Goal: Information Seeking & Learning: Learn about a topic

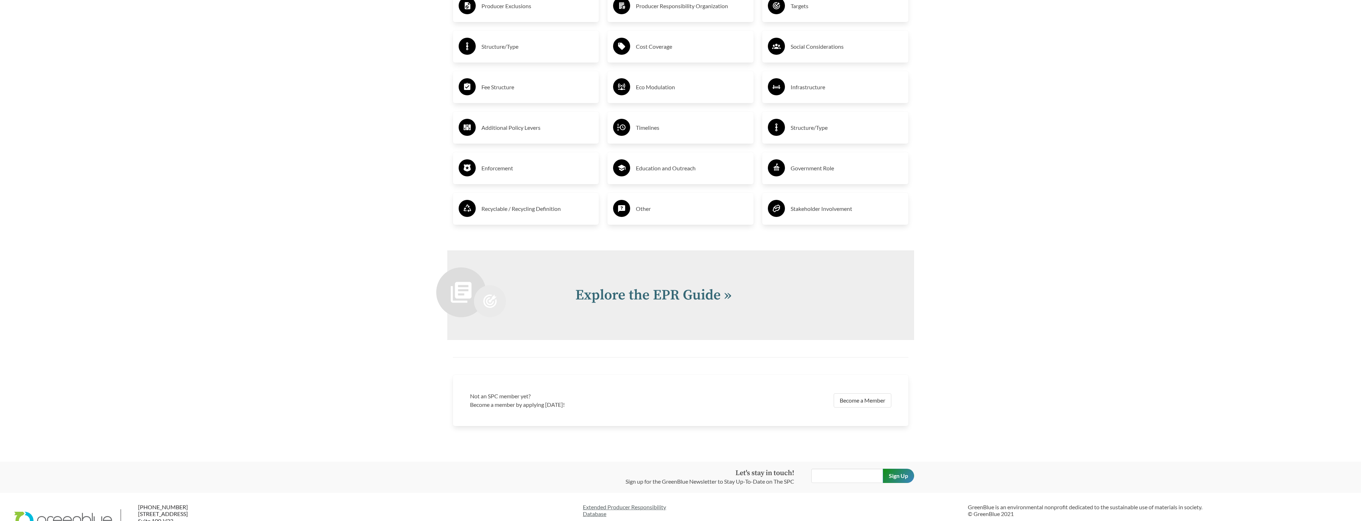
scroll to position [1506, 0]
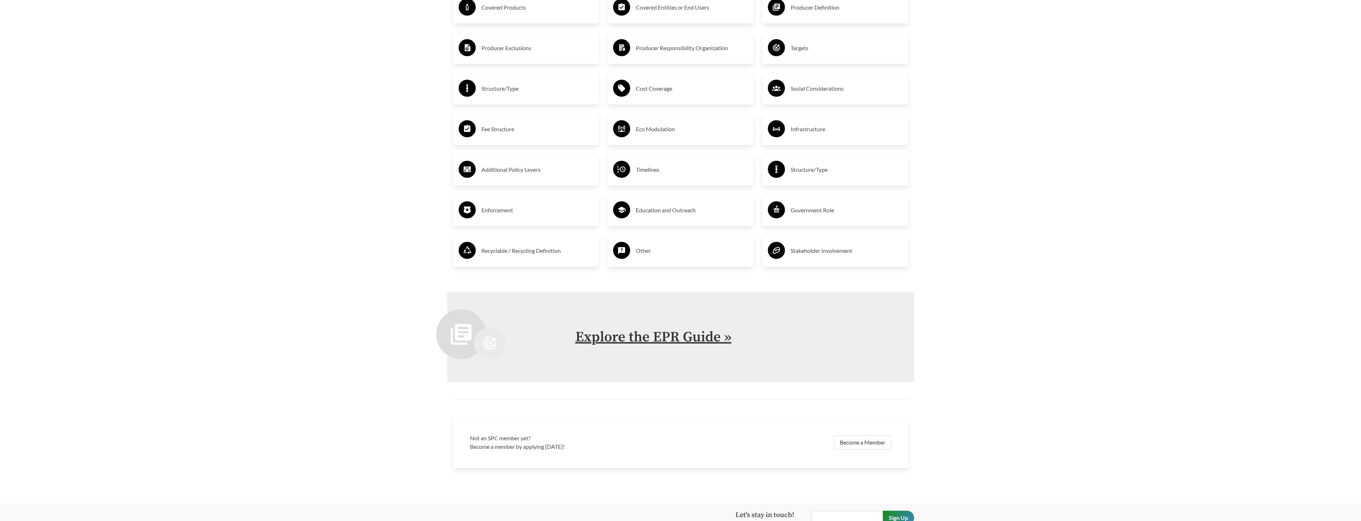
click at [594, 341] on link "Explore the EPR Guide »" at bounding box center [653, 337] width 156 height 18
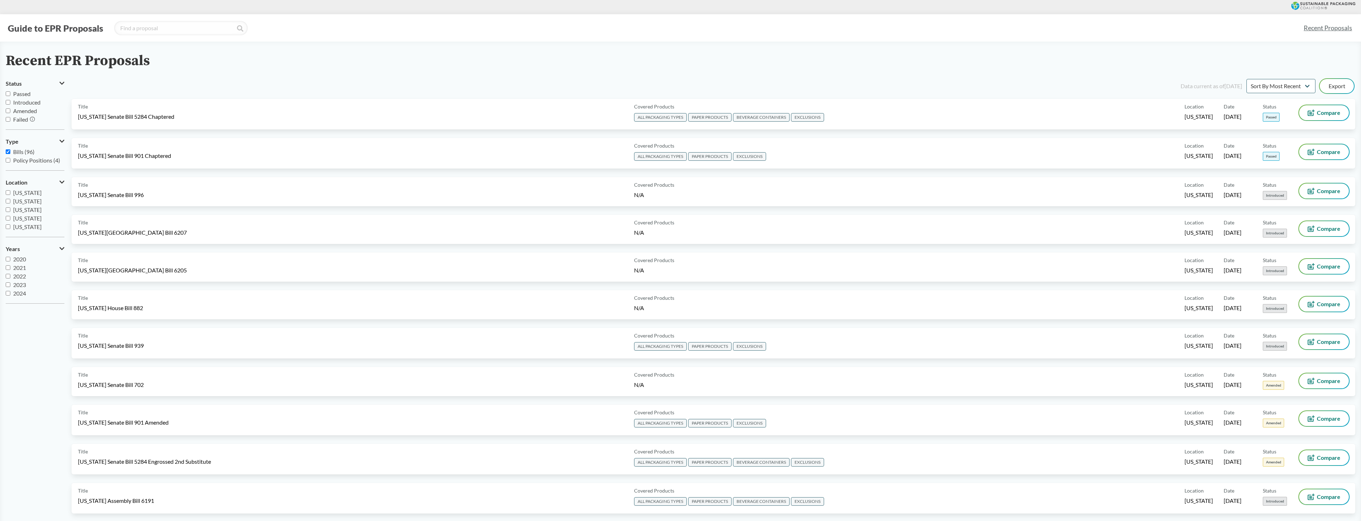
click at [6, 93] on input "Passed" at bounding box center [8, 93] width 5 height 5
checkbox input "true"
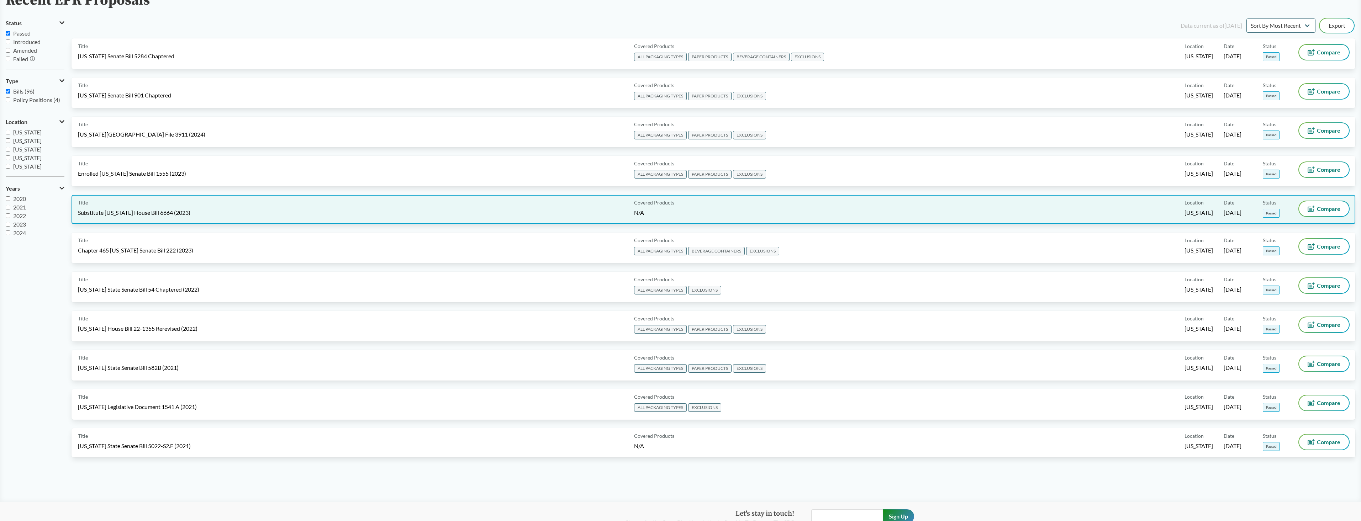
scroll to position [58, 0]
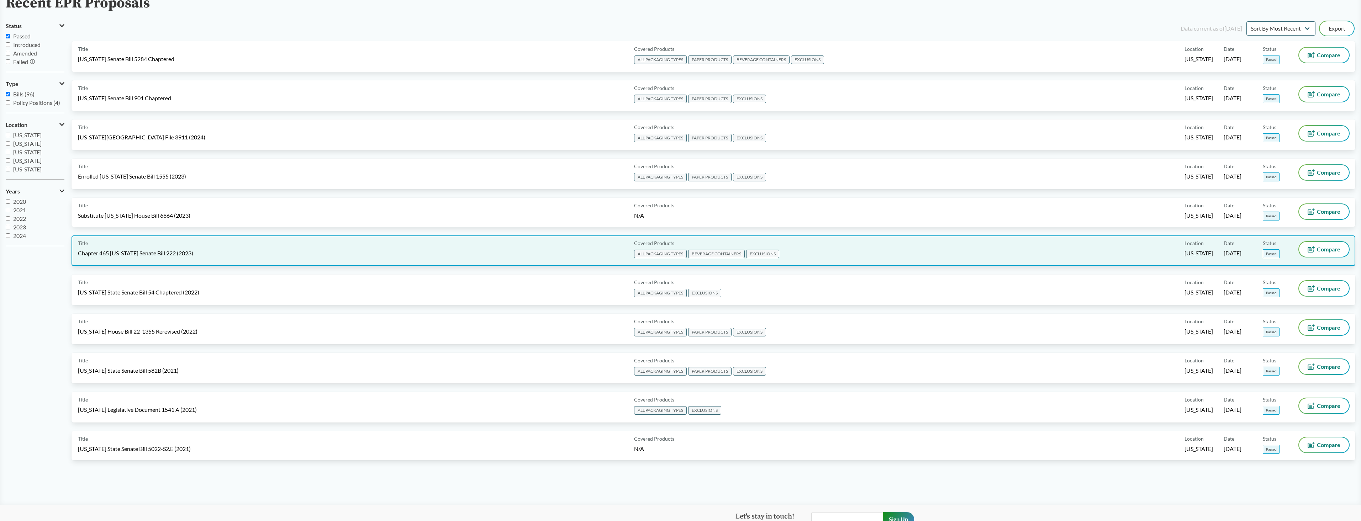
click at [769, 254] on span "EXCLUSIONS" at bounding box center [762, 254] width 33 height 9
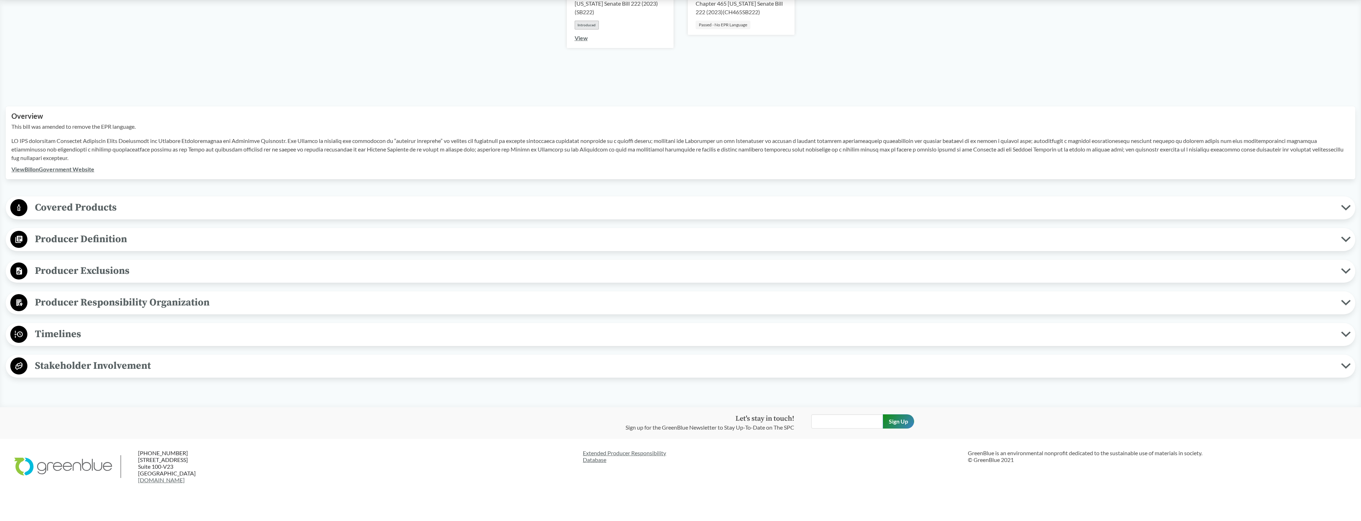
scroll to position [166, 0]
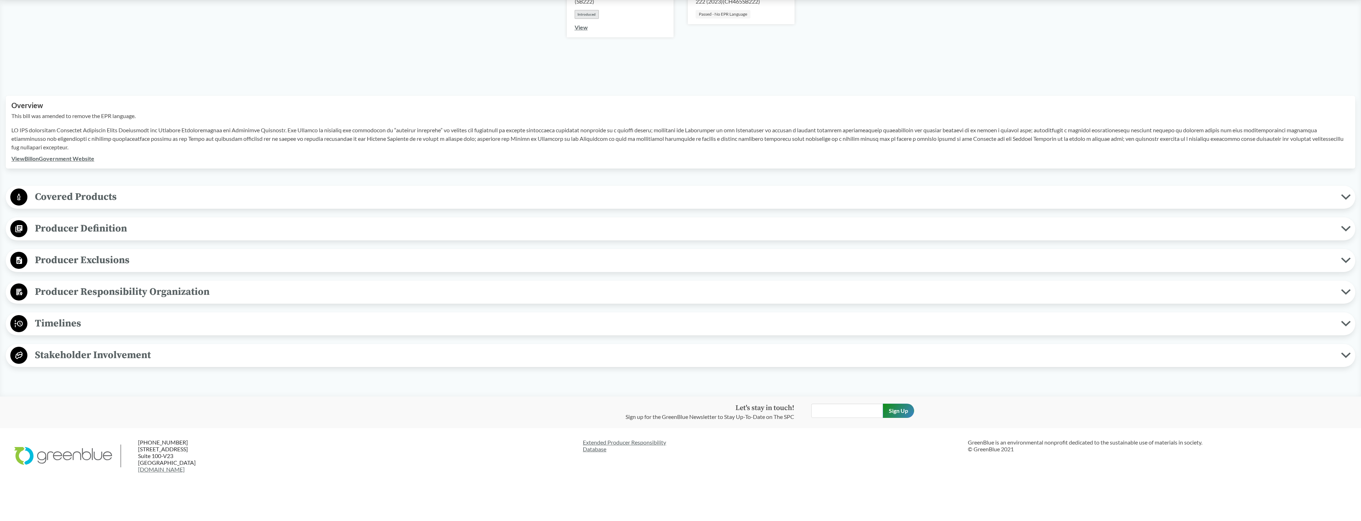
click at [93, 194] on span "Covered Products" at bounding box center [684, 197] width 1314 height 16
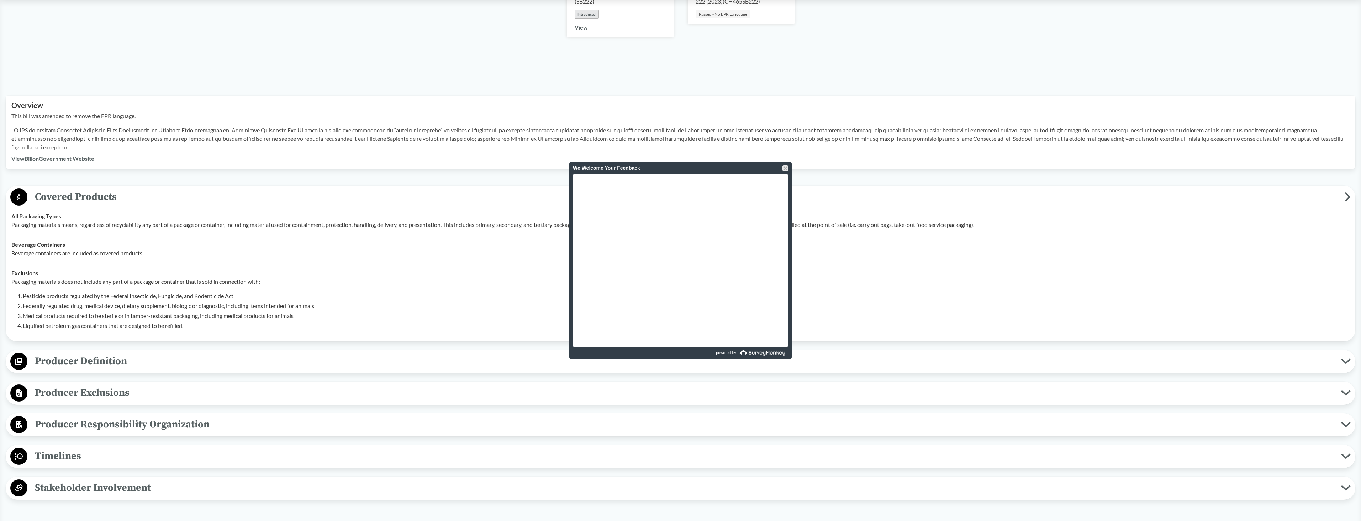
click at [792, 169] on div "We Welcome Your Feedback" at bounding box center [680, 168] width 222 height 12
